Goal: Navigation & Orientation: Go to known website

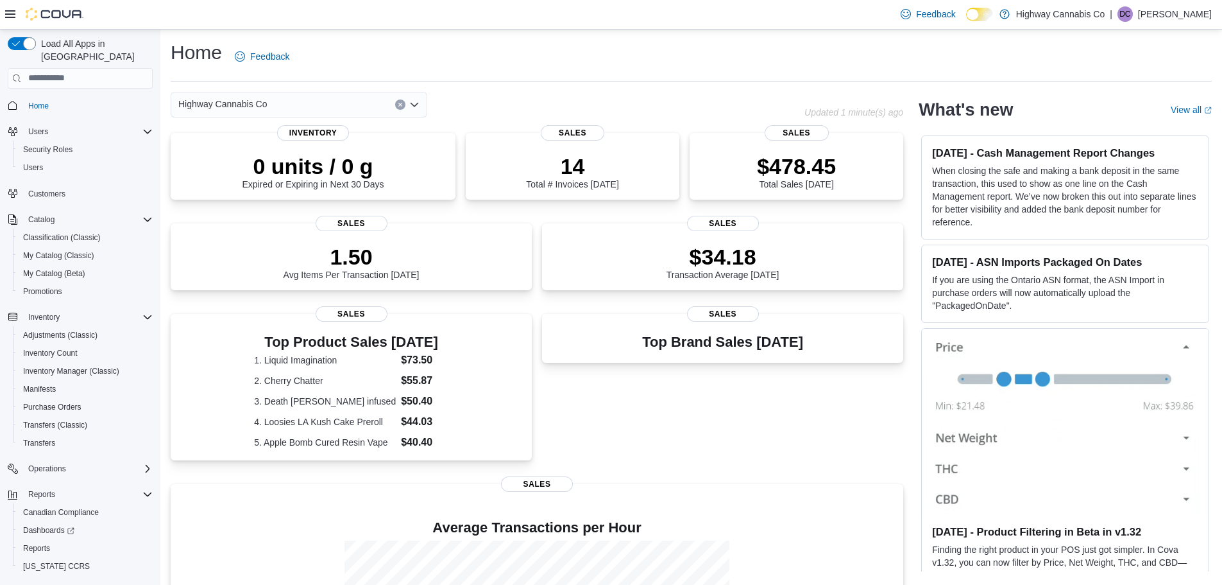
click at [626, 443] on div "Top Brand Sales [DATE] Sales" at bounding box center [722, 391] width 361 height 155
